Goal: Check status: Check status

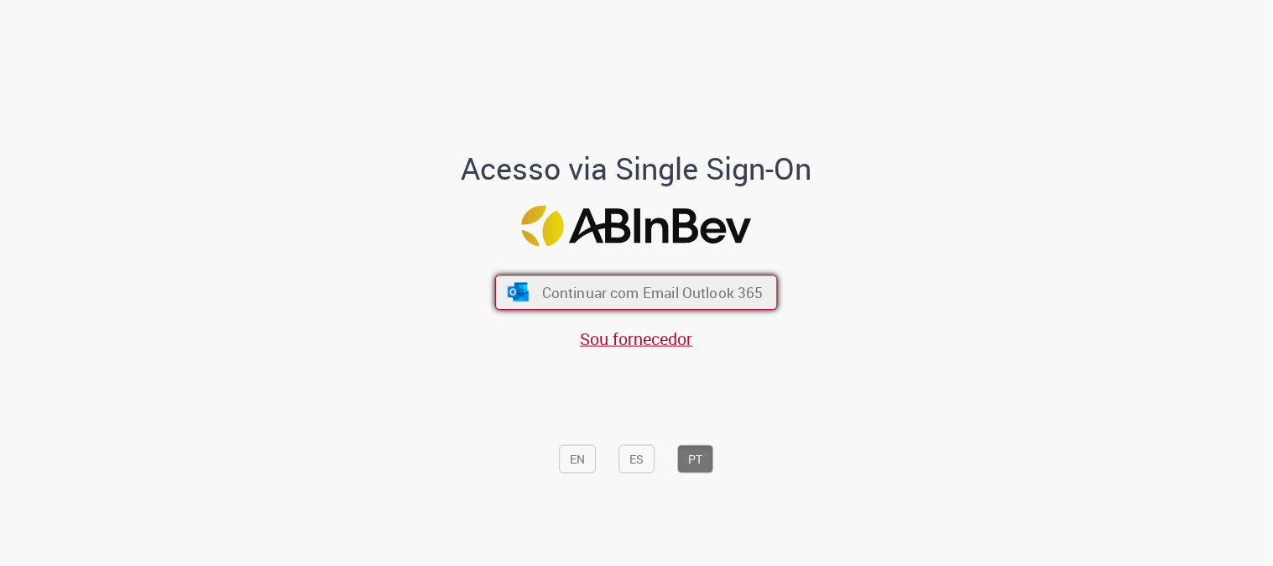
click at [732, 277] on button "Continuar com Email Outlook 365" at bounding box center [636, 291] width 283 height 35
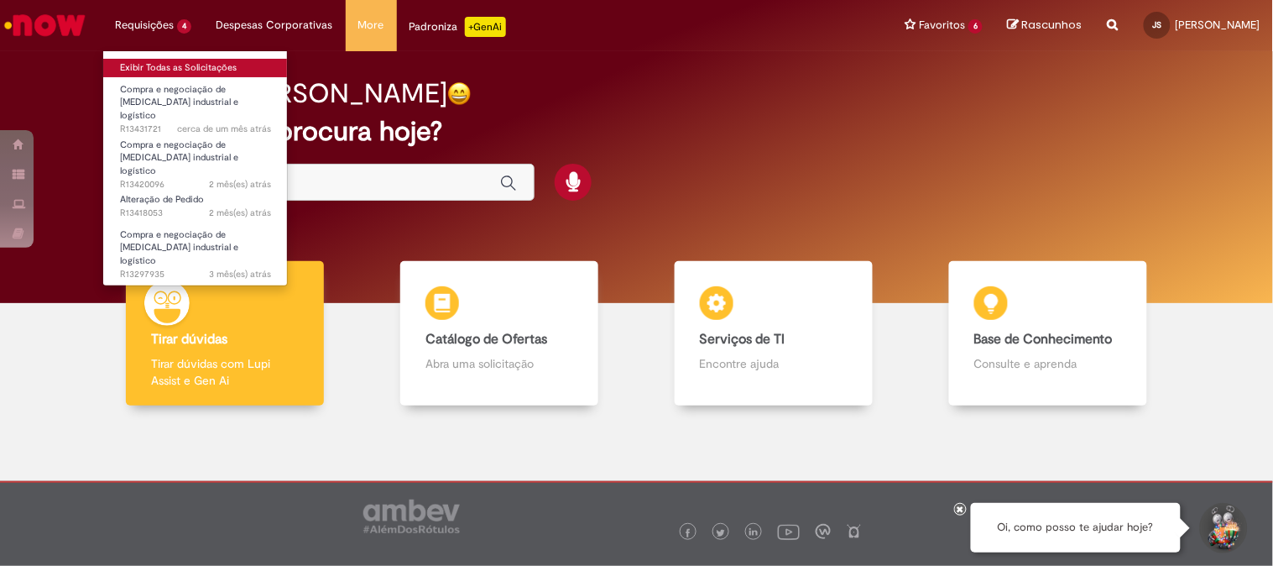
click at [149, 65] on link "Exibir Todas as Solicitações" at bounding box center [195, 68] width 185 height 18
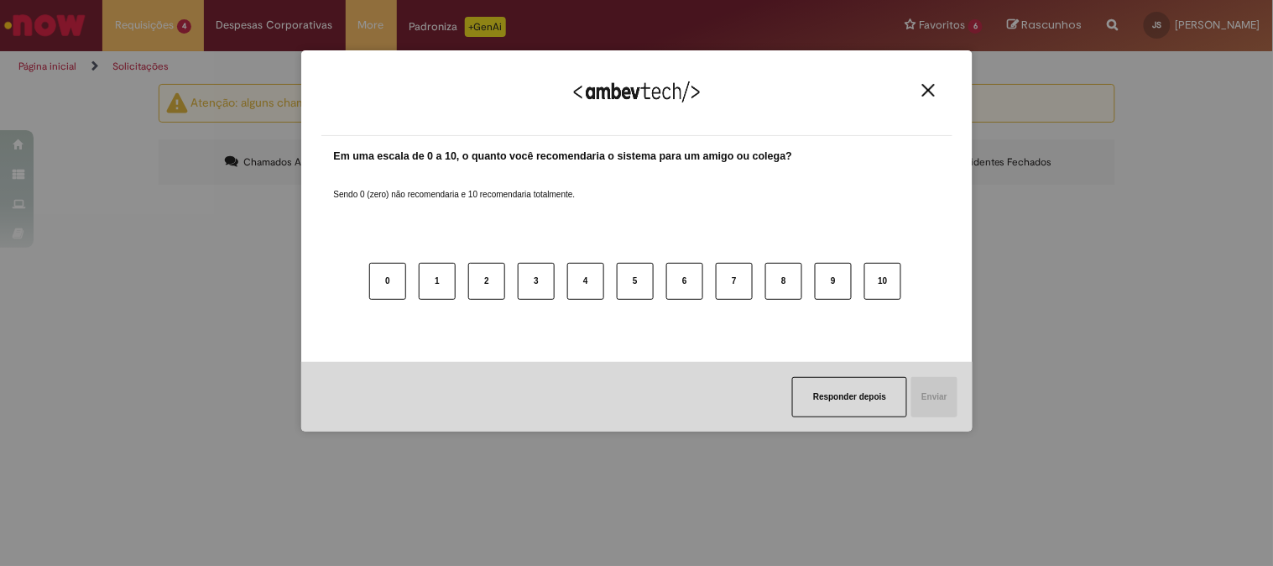
click at [922, 93] on img "Close" at bounding box center [928, 90] width 13 height 13
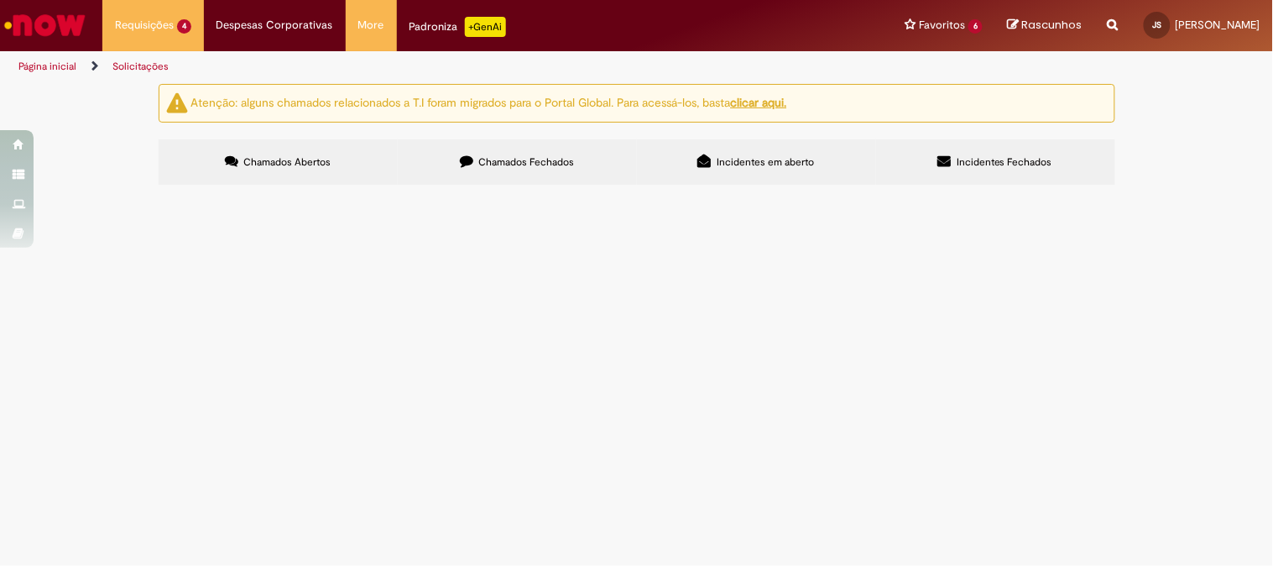
click at [0, 0] on span "Compra e negociação de [MEDICAL_DATA] industrial e logístico" at bounding box center [0, 0] width 0 height 0
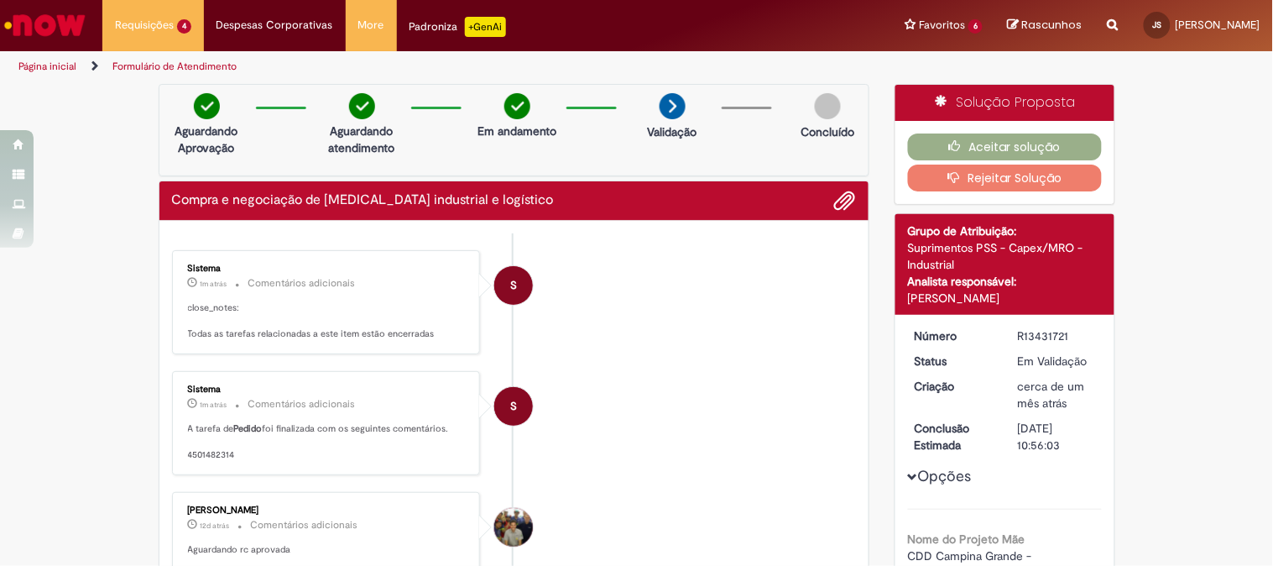
scroll to position [186, 0]
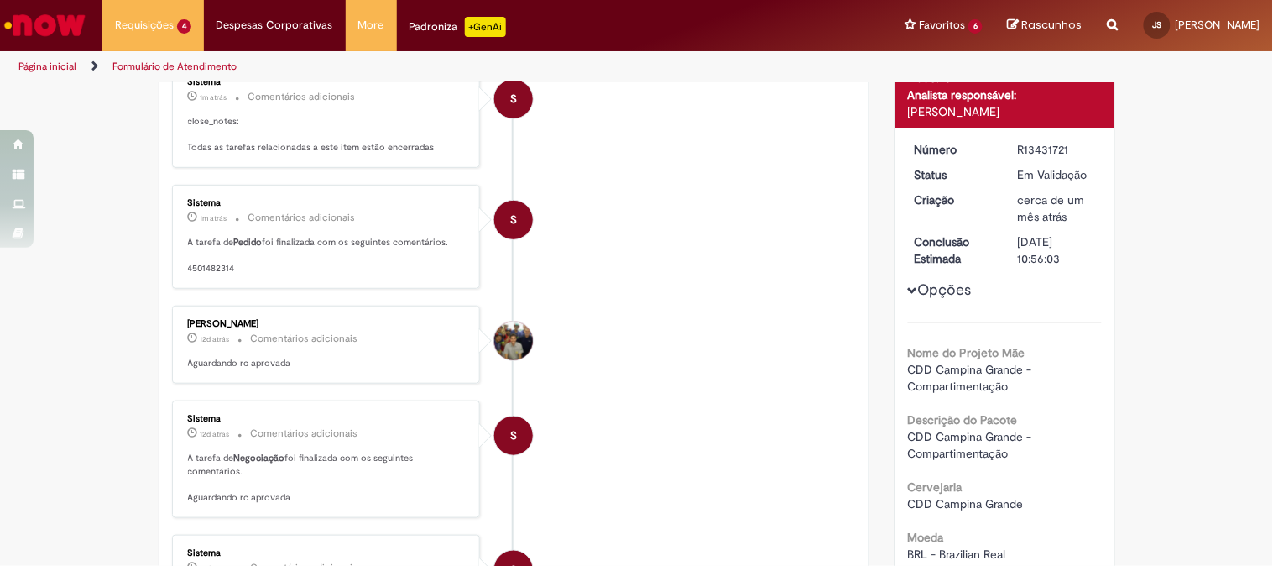
drag, startPoint x: 185, startPoint y: 269, endPoint x: 229, endPoint y: 269, distance: 44.5
click at [229, 269] on p "A tarefa de Pedido foi finalizada com os seguintes comentários. 4501482314" at bounding box center [327, 255] width 279 height 39
copy p "4501482314"
